Goal: Navigation & Orientation: Find specific page/section

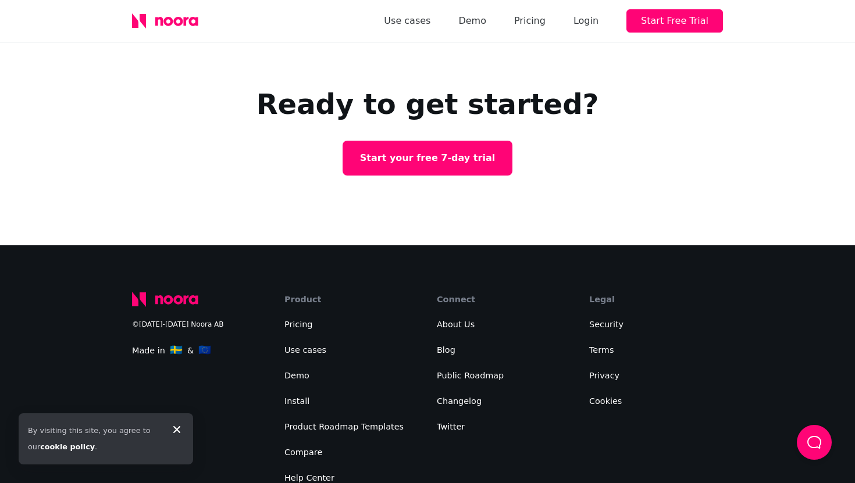
scroll to position [2972, 0]
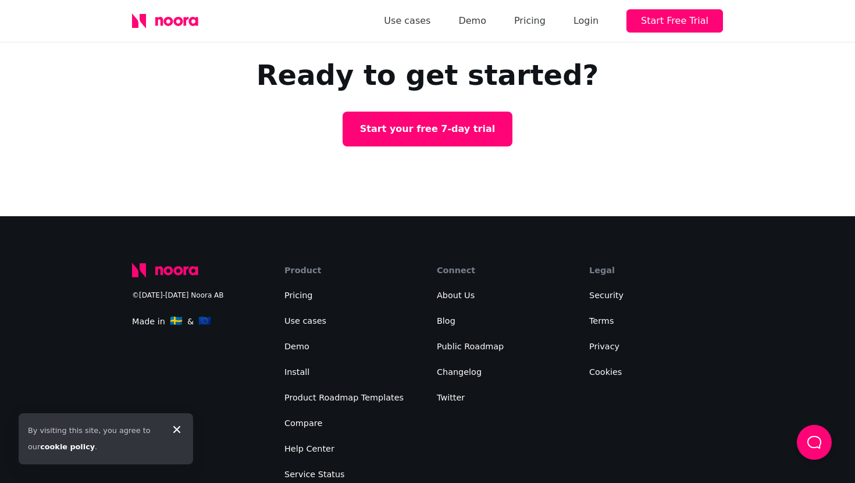
click at [294, 338] on li "Demo" at bounding box center [351, 346] width 134 height 16
click at [294, 342] on link "Demo" at bounding box center [296, 346] width 25 height 9
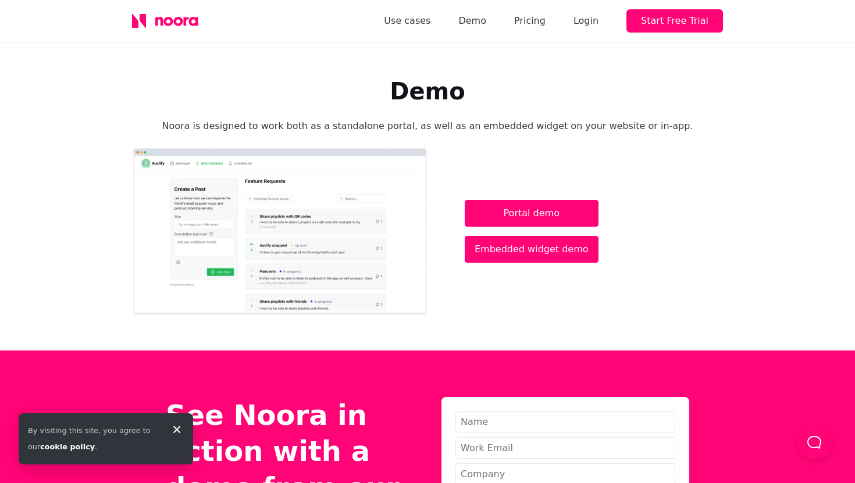
click at [827, 449] on button "Load Chat" at bounding box center [814, 442] width 35 height 35
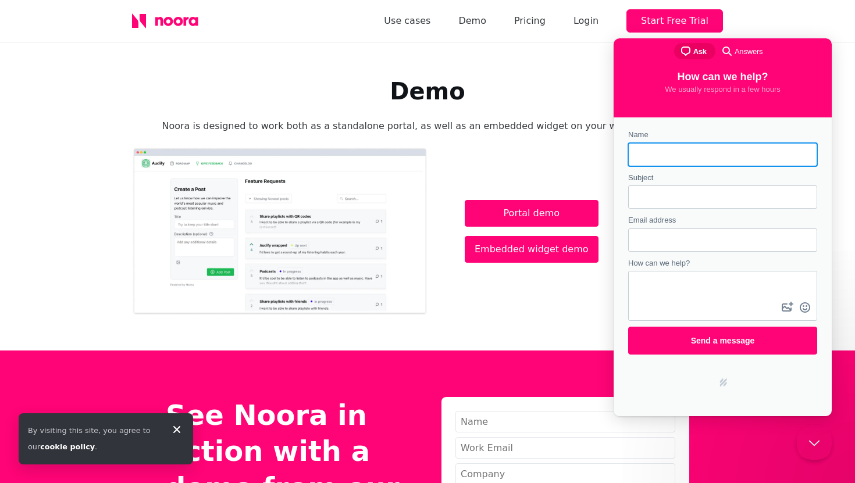
click at [826, 448] on button "Close Beacon popover" at bounding box center [814, 442] width 35 height 35
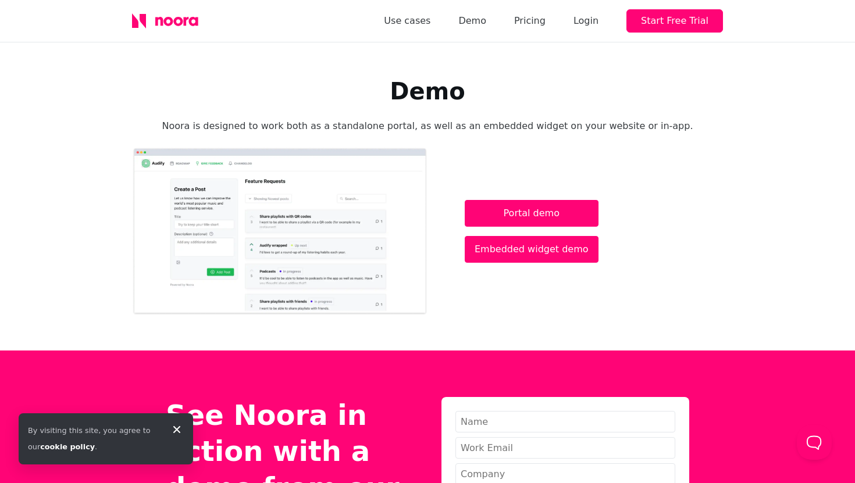
scroll to position [2972, 0]
